Goal: Transaction & Acquisition: Download file/media

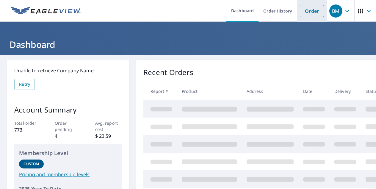
click at [308, 12] on link "Order" at bounding box center [312, 11] width 24 height 13
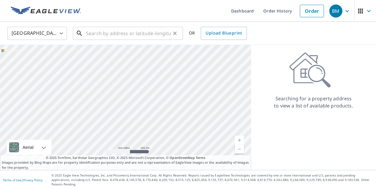
click at [141, 32] on input "text" at bounding box center [128, 33] width 85 height 17
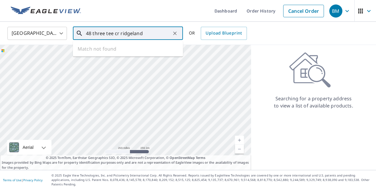
click at [132, 34] on input "48 three tee cr ridgeland" at bounding box center [128, 33] width 85 height 17
type input "48 three tee cr ridgeland"
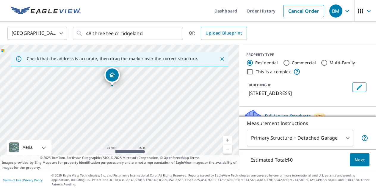
drag, startPoint x: 124, startPoint y: 116, endPoint x: 131, endPoint y: 105, distance: 12.4
click at [131, 105] on div "[STREET_ADDRESS]" at bounding box center [119, 107] width 239 height 125
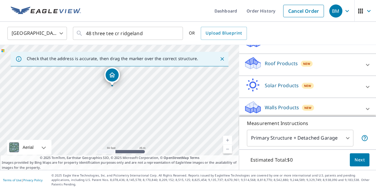
scroll to position [74, 0]
click at [274, 67] on p "Roof Products" at bounding box center [281, 63] width 33 height 7
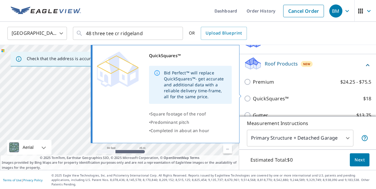
scroll to position [107, 0]
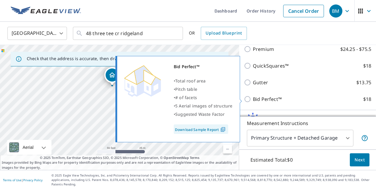
click at [274, 102] on p "Bid Perfect™" at bounding box center [267, 99] width 29 height 7
click at [253, 102] on input "Bid Perfect™ $18" at bounding box center [248, 99] width 9 height 7
checkbox input "true"
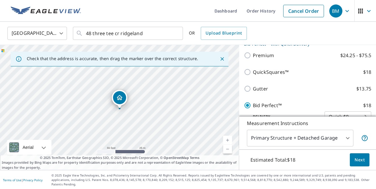
click at [358, 163] on span "Next" at bounding box center [360, 159] width 10 height 7
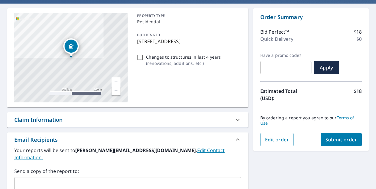
scroll to position [81, 0]
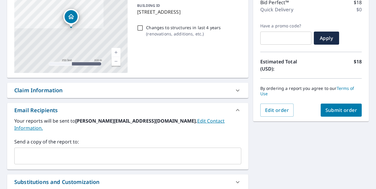
click at [333, 105] on button "Submit order" at bounding box center [341, 110] width 41 height 13
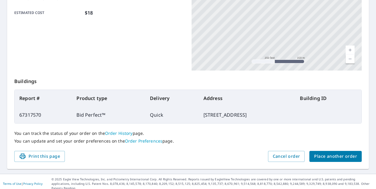
scroll to position [161, 0]
click at [335, 158] on span "Place another order" at bounding box center [335, 156] width 43 height 7
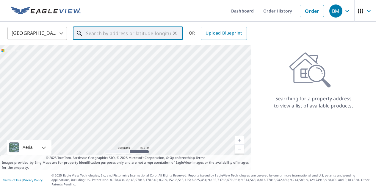
click at [140, 34] on input "text" at bounding box center [128, 33] width 85 height 17
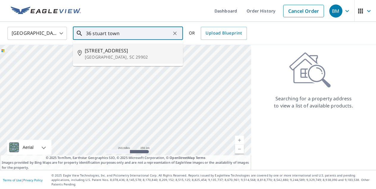
click at [134, 50] on span "[STREET_ADDRESS]" at bounding box center [131, 50] width 93 height 7
type input "[STREET_ADDRESS]"
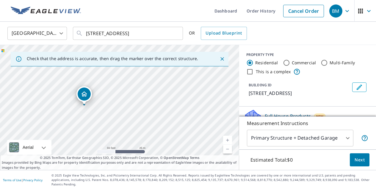
drag, startPoint x: 62, startPoint y: 129, endPoint x: 129, endPoint y: 104, distance: 71.9
click at [129, 104] on div "[STREET_ADDRESS]" at bounding box center [119, 107] width 239 height 125
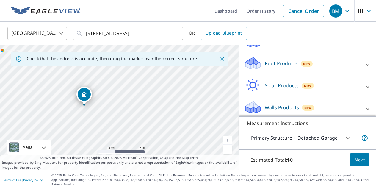
scroll to position [74, 0]
click at [272, 66] on p "Roof Products" at bounding box center [281, 63] width 33 height 7
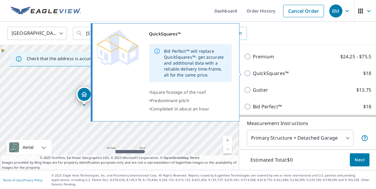
scroll to position [102, 0]
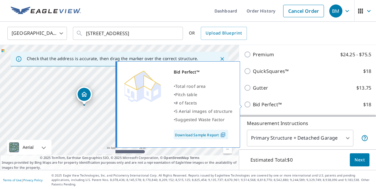
click at [272, 104] on p "Bid Perfect™" at bounding box center [267, 104] width 29 height 7
click at [253, 104] on input "Bid Perfect™ $18" at bounding box center [248, 104] width 9 height 7
checkbox input "true"
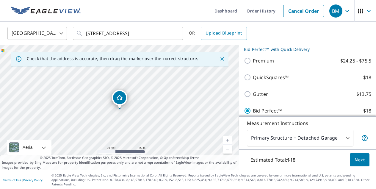
click at [358, 164] on span "Next" at bounding box center [360, 159] width 10 height 7
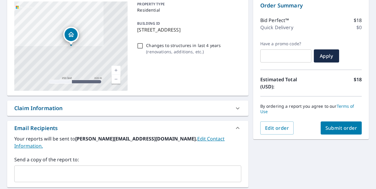
scroll to position [93, 0]
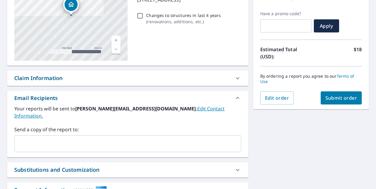
click at [340, 98] on span "Submit order" at bounding box center [342, 98] width 32 height 7
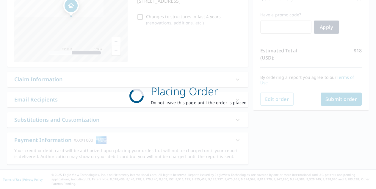
scroll to position [88, 0]
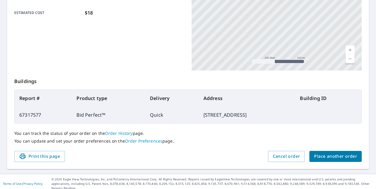
scroll to position [161, 0]
click at [319, 154] on span "Place another order" at bounding box center [335, 156] width 43 height 7
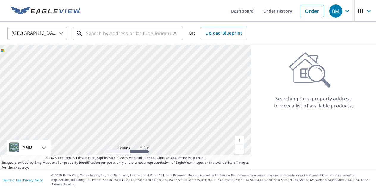
click at [135, 32] on input "text" at bounding box center [128, 33] width 85 height 17
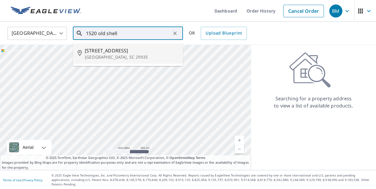
click at [127, 51] on span "[STREET_ADDRESS]" at bounding box center [131, 50] width 93 height 7
type input "[STREET_ADDRESS]"
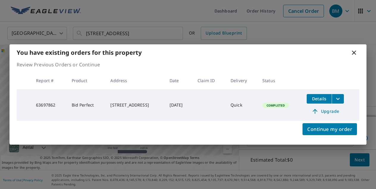
click at [324, 100] on span "Details" at bounding box center [319, 99] width 18 height 6
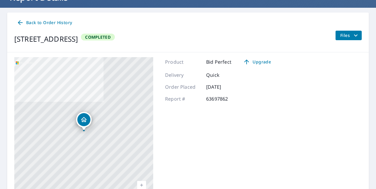
scroll to position [43, 0]
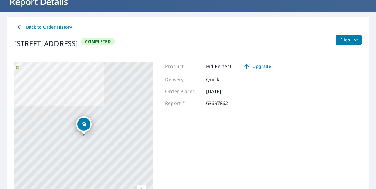
click at [345, 40] on span "Files" at bounding box center [350, 39] width 19 height 7
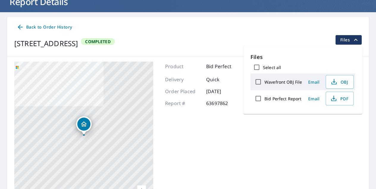
click at [258, 81] on input "Wavefront OBJ File" at bounding box center [258, 82] width 13 height 13
checkbox input "true"
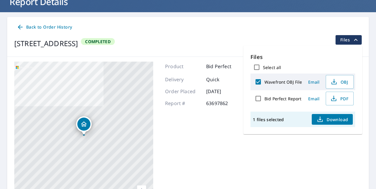
click at [259, 99] on input "Bid Perfect Report" at bounding box center [258, 98] width 13 height 13
checkbox input "true"
click at [322, 120] on icon "button" at bounding box center [320, 119] width 7 height 7
click at [269, 122] on p "2 files selected" at bounding box center [268, 120] width 31 height 6
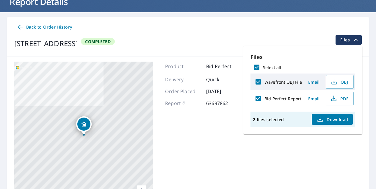
click at [330, 118] on span "Download" at bounding box center [333, 119] width 32 height 7
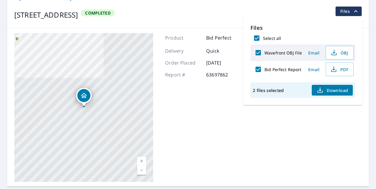
scroll to position [69, 0]
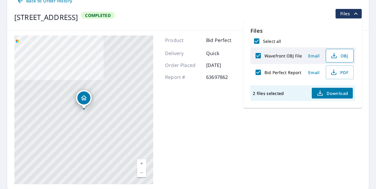
click at [342, 54] on span "OBJ" at bounding box center [339, 55] width 19 height 7
click at [345, 70] on span "PDF" at bounding box center [339, 72] width 19 height 7
click at [19, 2] on icon at bounding box center [20, 1] width 5 height 5
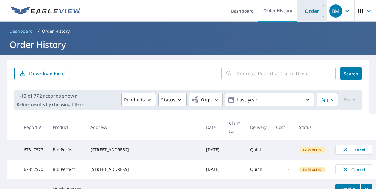
click at [318, 16] on link "Order" at bounding box center [312, 11] width 24 height 13
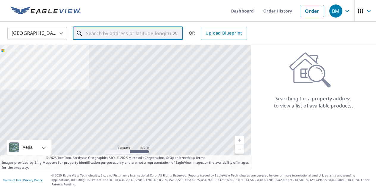
click at [163, 36] on input "text" at bounding box center [128, 33] width 85 height 17
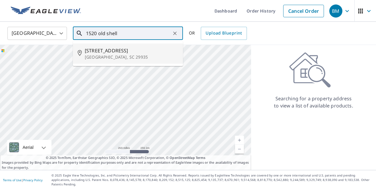
click at [132, 54] on p "[GEOGRAPHIC_DATA], SC 29935" at bounding box center [131, 57] width 93 height 6
type input "[STREET_ADDRESS]"
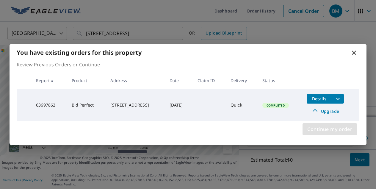
click at [314, 126] on span "Continue my order" at bounding box center [330, 129] width 45 height 8
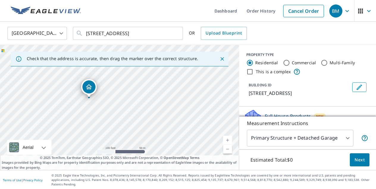
drag, startPoint x: 104, startPoint y: 112, endPoint x: 144, endPoint y: 126, distance: 43.0
click at [144, 126] on div "[STREET_ADDRESS]" at bounding box center [119, 107] width 239 height 125
drag, startPoint x: 96, startPoint y: 93, endPoint x: 95, endPoint y: 117, distance: 23.2
